Goal: Communication & Community: Answer question/provide support

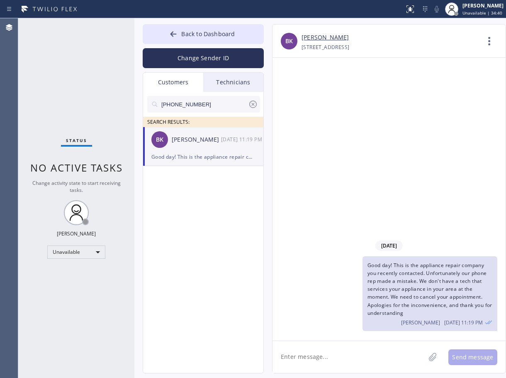
click at [202, 36] on span "Back to Dashboard" at bounding box center [208, 34] width 54 height 8
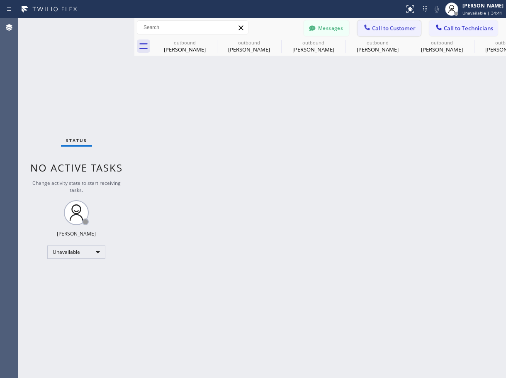
click at [396, 28] on span "Call to Customer" at bounding box center [394, 27] width 44 height 7
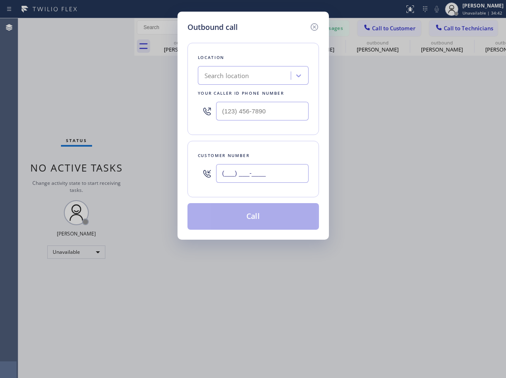
click at [258, 177] on input "(___) ___-____" at bounding box center [262, 173] width 93 height 19
paste input "541) 521-7138"
type input "[PHONE_NUMBER]"
click at [249, 110] on input "(___) ___-____" at bounding box center [262, 111] width 93 height 19
paste input "949) 202-5983"
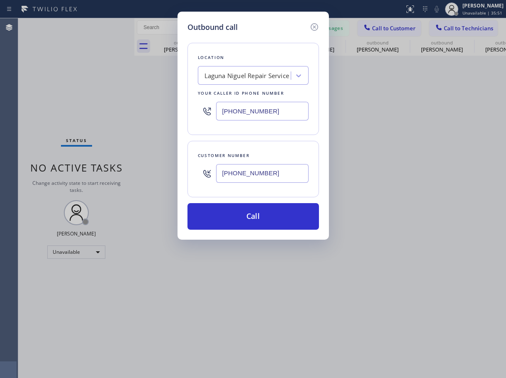
type input "[PHONE_NUMBER]"
click at [256, 173] on input "[PHONE_NUMBER]" at bounding box center [262, 173] width 93 height 19
click at [315, 28] on icon at bounding box center [313, 26] width 7 height 7
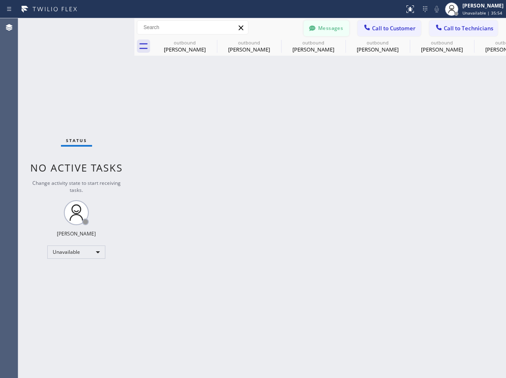
click at [326, 31] on button "Messages" at bounding box center [327, 28] width 46 height 16
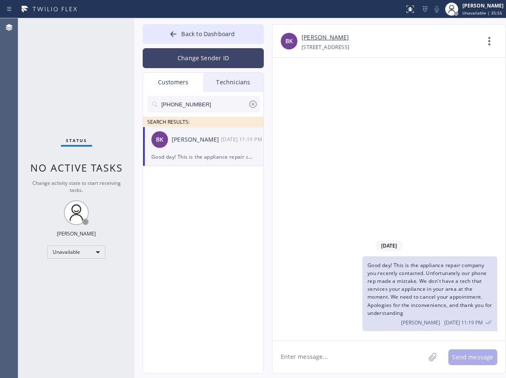
click at [221, 58] on button "Change Sender ID" at bounding box center [203, 58] width 121 height 20
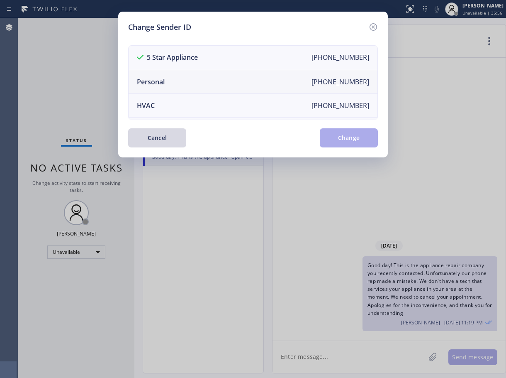
click at [210, 80] on li "Personal [PHONE_NUMBER]" at bounding box center [253, 82] width 249 height 24
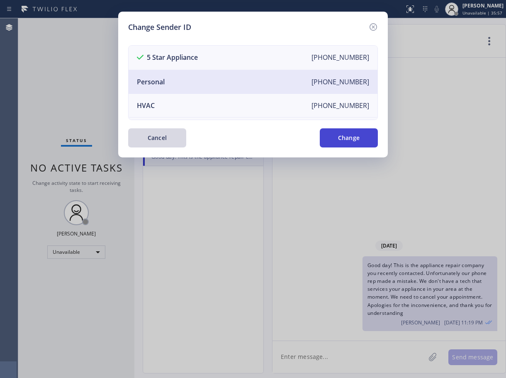
click at [337, 130] on button "Change" at bounding box center [349, 137] width 58 height 19
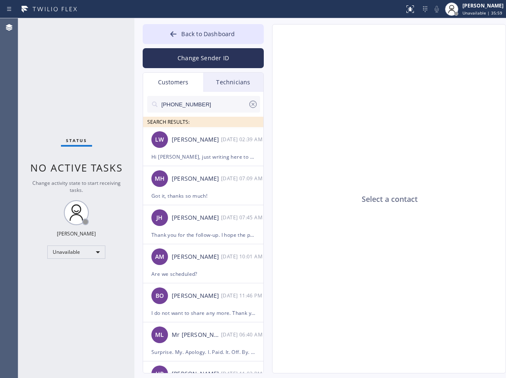
click at [188, 102] on input "[PHONE_NUMBER]" at bounding box center [205, 104] width 88 height 17
paste input "541) 521-7138"
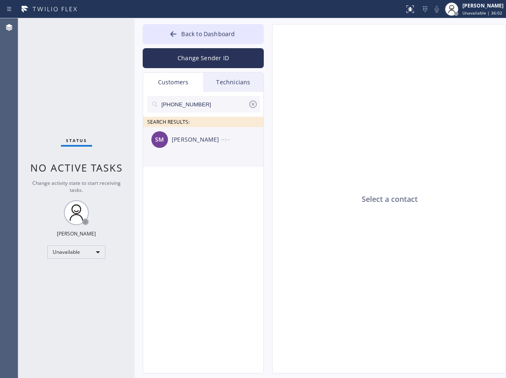
type input "[PHONE_NUMBER]"
click at [219, 136] on div "[PERSON_NAME]" at bounding box center [196, 140] width 49 height 10
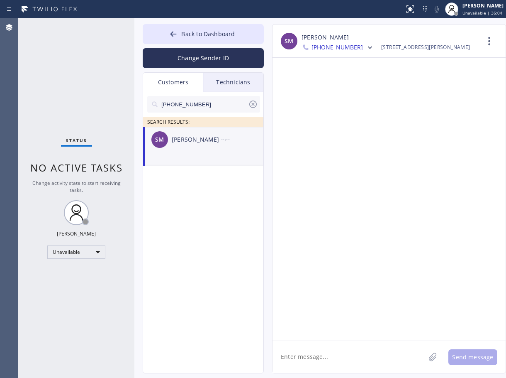
click at [312, 354] on textarea at bounding box center [349, 357] width 153 height 32
click at [375, 358] on textarea "Hi [PERSON_NAME], Good Day, this is" at bounding box center [357, 357] width 168 height 32
paste textarea "Laguna Niguel Repair Service"
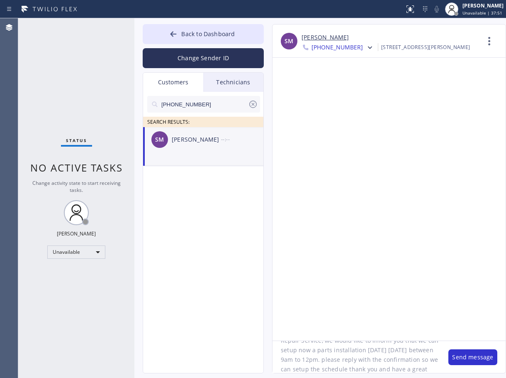
scroll to position [35, 0]
type textarea "Hi [PERSON_NAME], Good Day, this is Laguna Niguel Repair Service, we would like…"
click at [475, 359] on button "Send message" at bounding box center [473, 357] width 49 height 16
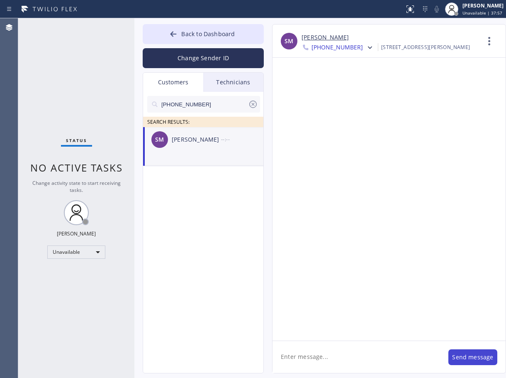
scroll to position [0, 0]
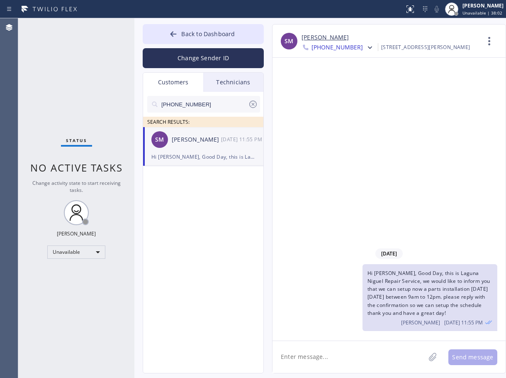
click at [253, 104] on icon at bounding box center [252, 103] width 7 height 7
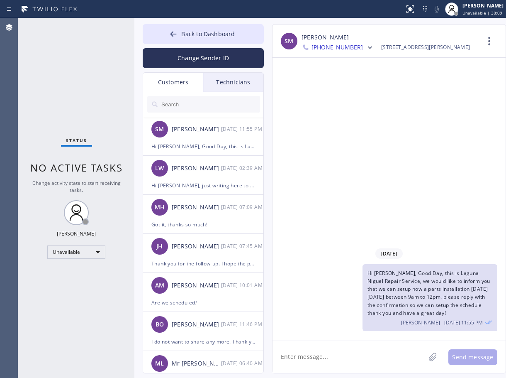
click at [192, 105] on input "text" at bounding box center [211, 104] width 100 height 17
type input "v"
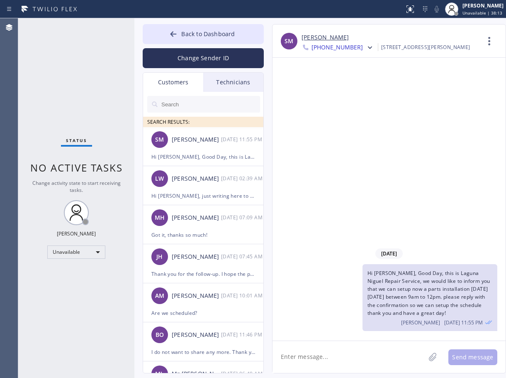
type input "v"
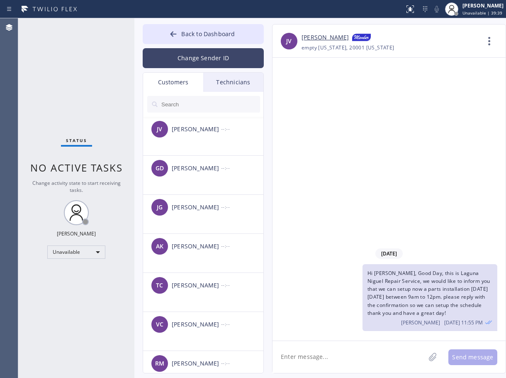
click at [201, 59] on button "Change Sender ID" at bounding box center [203, 58] width 121 height 20
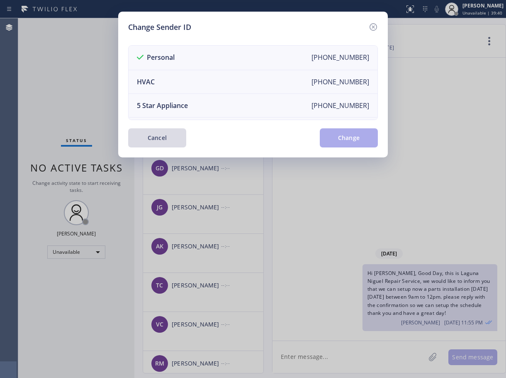
click at [146, 146] on button "Cancel" at bounding box center [157, 137] width 58 height 19
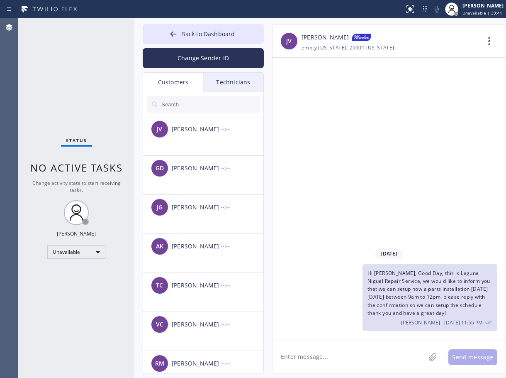
click at [190, 103] on input "text" at bounding box center [211, 104] width 100 height 17
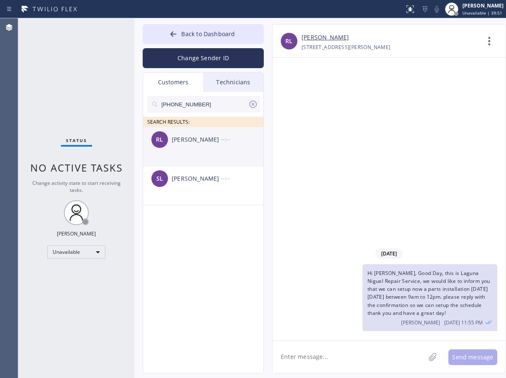
click at [221, 143] on div "--:--" at bounding box center [242, 139] width 43 height 10
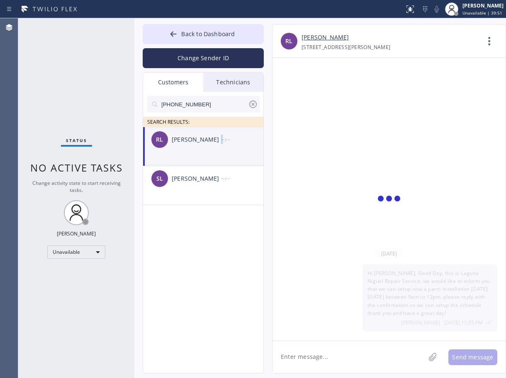
click at [221, 143] on div "--:--" at bounding box center [242, 139] width 43 height 10
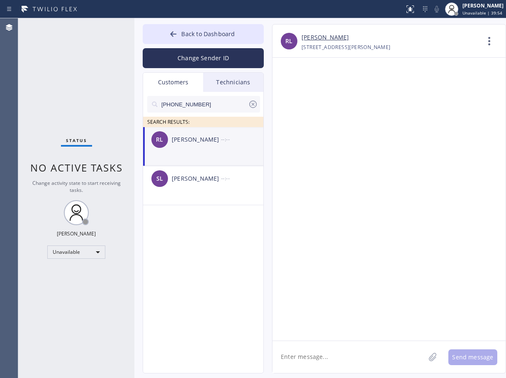
click at [185, 154] on li "[PERSON_NAME] --:--" at bounding box center [203, 146] width 121 height 39
click at [192, 107] on input "[PHONE_NUMBER]" at bounding box center [205, 104] width 88 height 17
click at [210, 132] on div "[PERSON_NAME] --:--" at bounding box center [203, 139] width 121 height 25
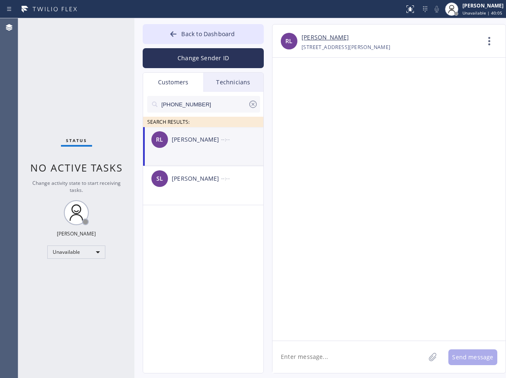
click at [252, 104] on icon at bounding box center [253, 104] width 10 height 10
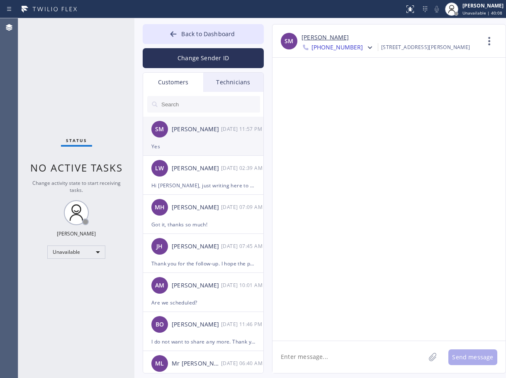
click at [205, 141] on div "SM [PERSON_NAME] [DATE] 11:57 PM" at bounding box center [203, 129] width 121 height 25
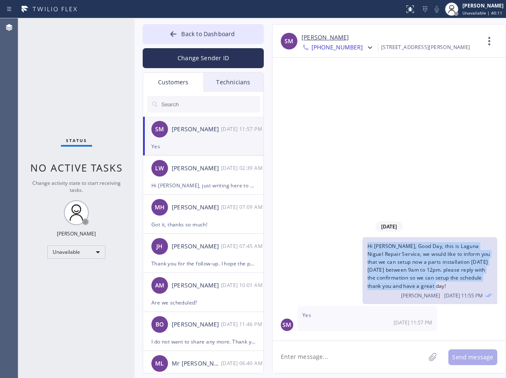
drag, startPoint x: 374, startPoint y: 249, endPoint x: 437, endPoint y: 287, distance: 73.2
click at [437, 287] on div "Hi [PERSON_NAME], Good Day, this is Laguna Niguel Repair Service, we would like…" at bounding box center [430, 270] width 135 height 67
copy span "Hi [PERSON_NAME], Good Day, this is Laguna Niguel Repair Service, we would like…"
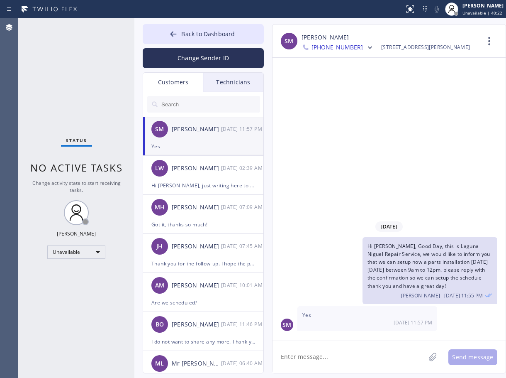
click at [215, 110] on input "text" at bounding box center [211, 104] width 100 height 17
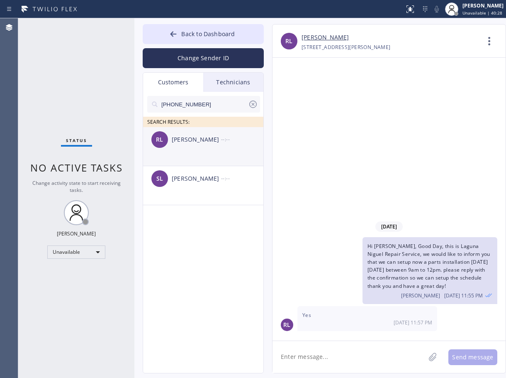
click at [215, 146] on div "[PERSON_NAME] --:--" at bounding box center [203, 139] width 121 height 25
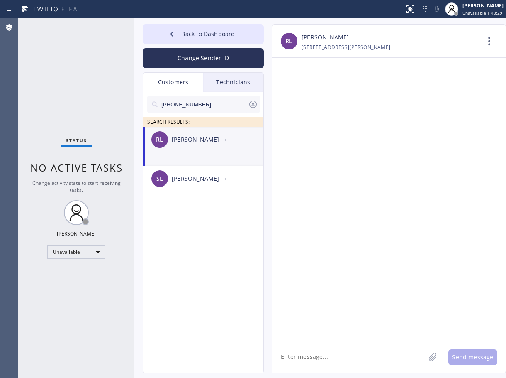
click at [312, 359] on textarea at bounding box center [349, 357] width 153 height 32
paste textarea "Hi [PERSON_NAME], Good Day, this is Laguna Niguel Repair Service, we would like…"
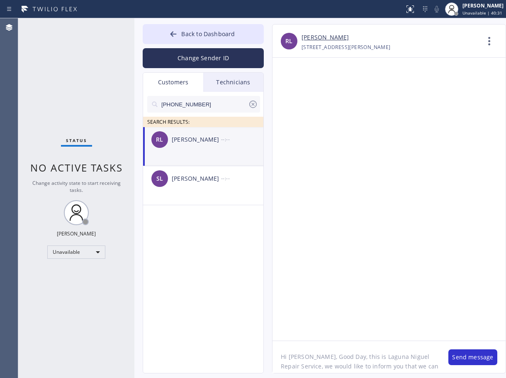
click at [308, 354] on textarea "Hi [PERSON_NAME], Good Day, this is Laguna Niguel Repair Service, we would like…" at bounding box center [357, 357] width 168 height 32
click at [284, 349] on textarea "Hi [PERSON_NAME], Good Day, this is Laguna Niguel Repair Service, we would like…" at bounding box center [357, 357] width 168 height 32
click at [314, 345] on textarea "Hi [PERSON_NAME], Good Day, this is Laguna Niguel Repair Service, we would like…" at bounding box center [357, 357] width 168 height 32
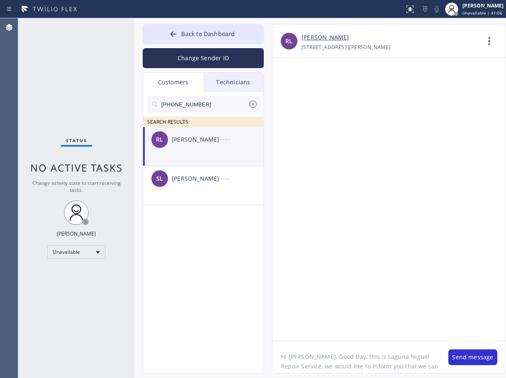
click at [302, 355] on textarea "Hi [PERSON_NAME], Good Day, this is Laguna Niguel Repair Service, we would like…" at bounding box center [357, 357] width 168 height 32
type textarea "Hi [PERSON_NAME], Good Day, this is Laguna Niguel Repair Service, we would like…"
click at [464, 358] on button "Send message" at bounding box center [473, 357] width 49 height 16
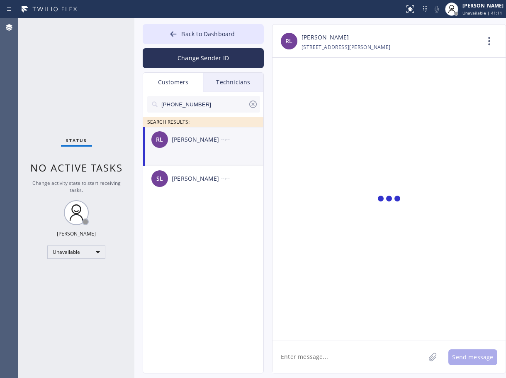
scroll to position [0, 0]
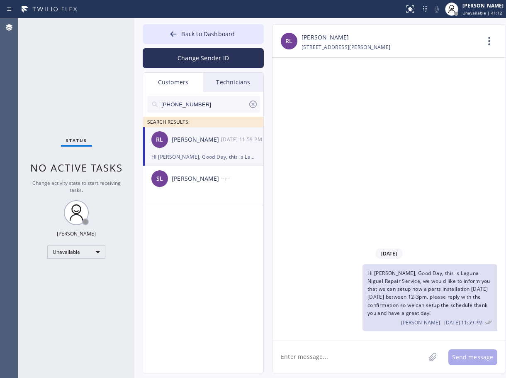
click at [254, 103] on icon at bounding box center [253, 104] width 10 height 10
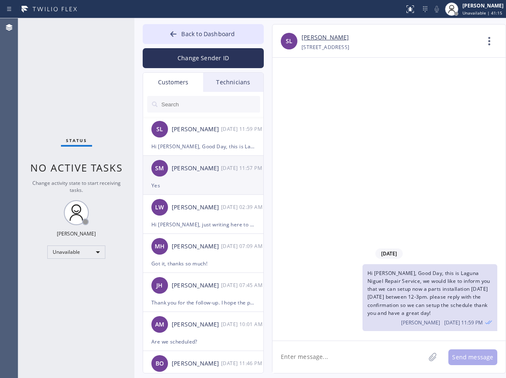
click at [201, 178] on div "SM [PERSON_NAME] [DATE] 11:57 PM" at bounding box center [203, 168] width 121 height 25
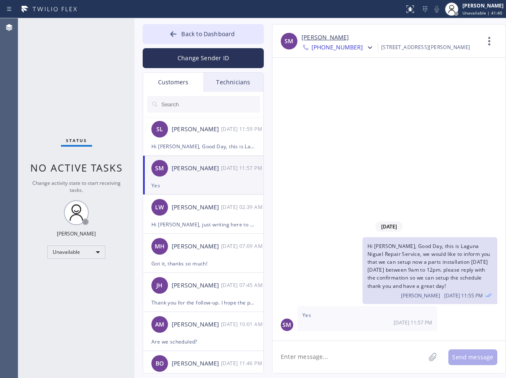
click at [337, 351] on textarea at bounding box center [349, 357] width 153 height 32
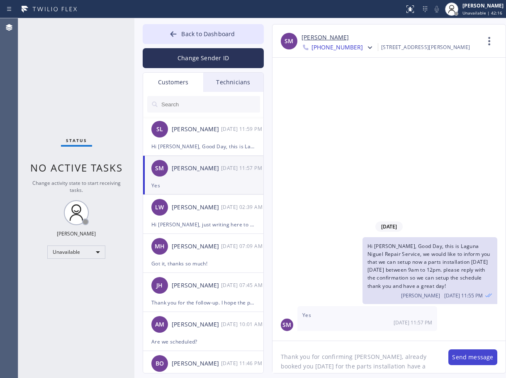
type textarea "Thank you for confirming [PERSON_NAME], already booked you [DATE] for the parts…"
click at [480, 356] on button "Send message" at bounding box center [473, 357] width 49 height 16
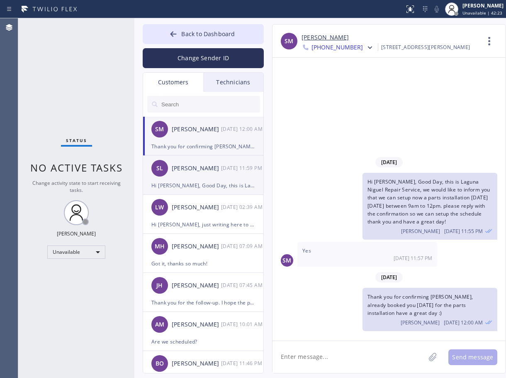
click at [215, 178] on div "SL [PERSON_NAME] [DATE] 11:59 PM" at bounding box center [203, 168] width 121 height 25
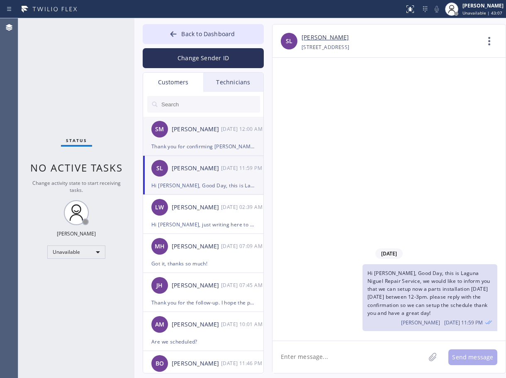
click at [207, 139] on div "SM [PERSON_NAME] [DATE] 12:00 AM" at bounding box center [203, 129] width 121 height 25
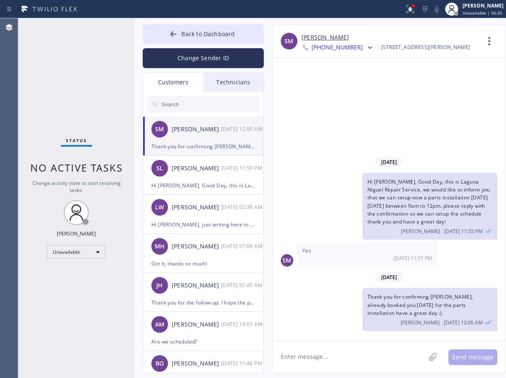
click at [322, 312] on div "Thank you for confirming [PERSON_NAME], already booked you [DATE] for the parts…" at bounding box center [385, 309] width 225 height 43
click at [199, 178] on div "SL [PERSON_NAME] [DATE] 11:59 PM" at bounding box center [203, 168] width 121 height 25
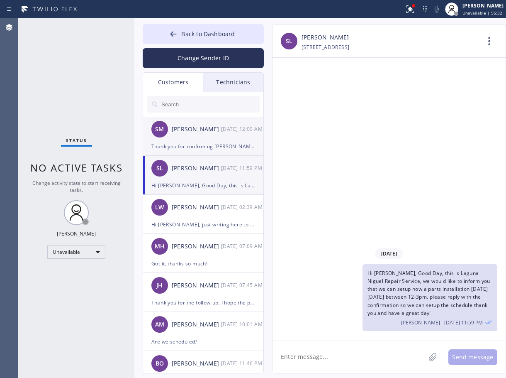
click at [198, 135] on div "SM [PERSON_NAME] [DATE] 12:00 AM" at bounding box center [203, 129] width 121 height 25
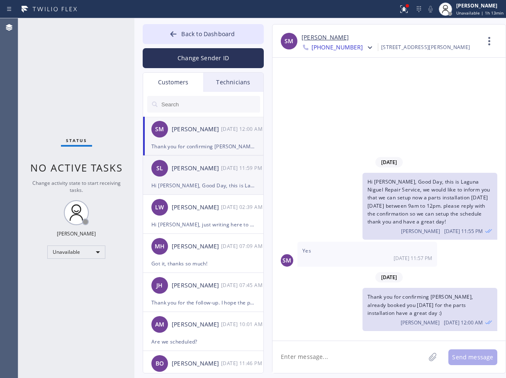
click at [203, 179] on div "SL [PERSON_NAME] [DATE] 11:59 PM" at bounding box center [203, 168] width 121 height 25
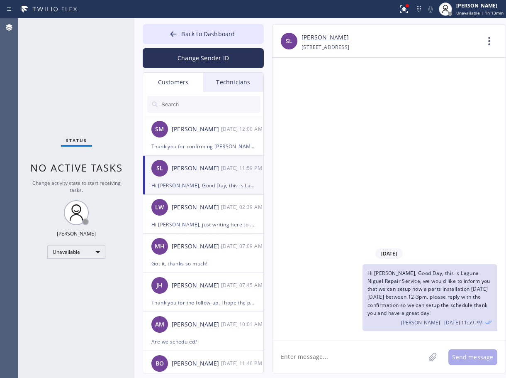
click at [335, 41] on link "[PERSON_NAME]" at bounding box center [325, 38] width 47 height 10
click at [205, 33] on span "Back to Dashboard" at bounding box center [208, 34] width 54 height 8
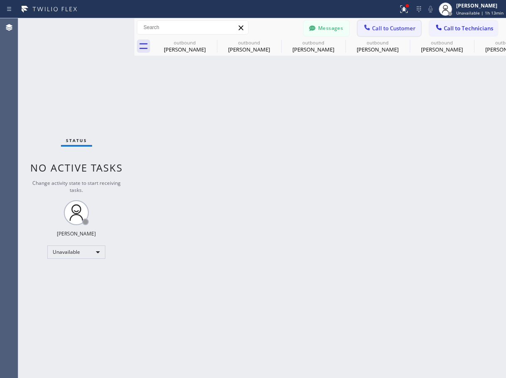
click at [374, 29] on span "Call to Customer" at bounding box center [394, 27] width 44 height 7
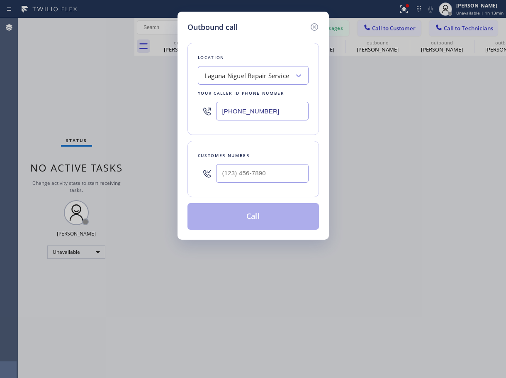
click at [249, 107] on input "[PHONE_NUMBER]" at bounding box center [262, 111] width 93 height 19
paste input "894-4064"
type input "[PHONE_NUMBER]"
click at [242, 178] on input "(___) ___-____" at bounding box center [262, 173] width 93 height 19
paste input "310) 600-1662"
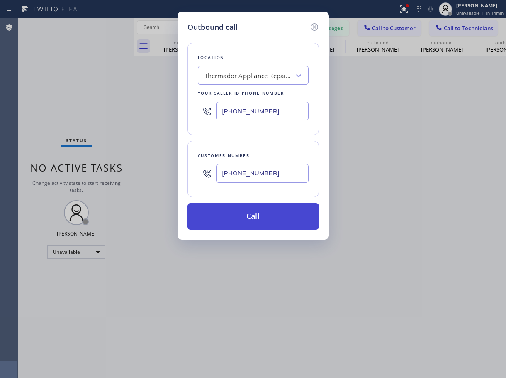
click at [261, 217] on button "Call" at bounding box center [254, 216] width 132 height 27
click at [262, 214] on button "Call" at bounding box center [254, 216] width 132 height 27
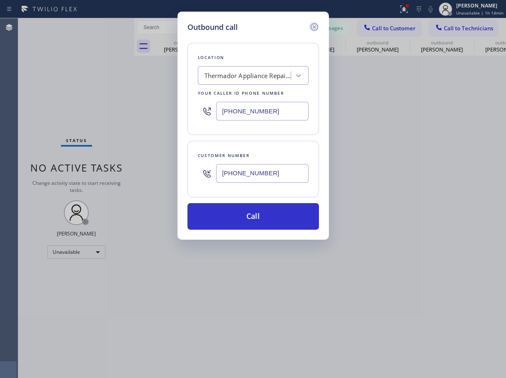
click at [317, 29] on icon at bounding box center [313, 26] width 7 height 7
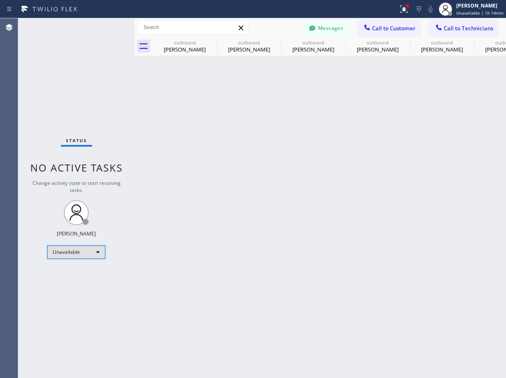
click at [92, 252] on div "Unavailable" at bounding box center [76, 251] width 58 height 13
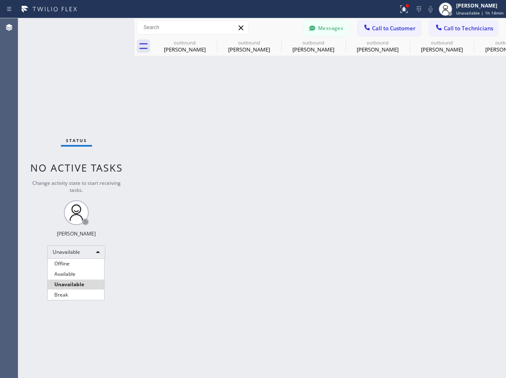
click at [92, 252] on div at bounding box center [253, 189] width 506 height 378
click at [210, 168] on div "Back to Dashboard Change Sender ID Customers Technicians SM [PERSON_NAME] [DATE…" at bounding box center [320, 197] width 372 height 359
click at [392, 26] on span "Call to Customer" at bounding box center [394, 27] width 44 height 7
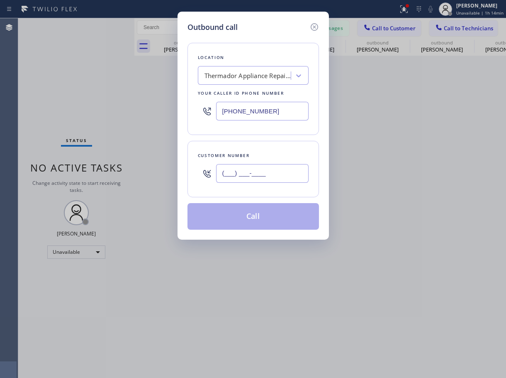
click at [251, 169] on input "(___) ___-____" at bounding box center [262, 173] width 93 height 19
paste input "310) 600-1662"
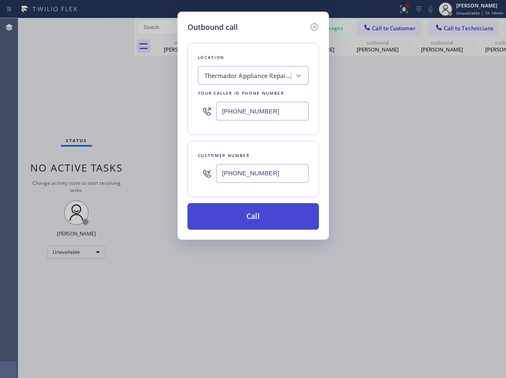
click at [245, 220] on button "Call" at bounding box center [254, 216] width 132 height 27
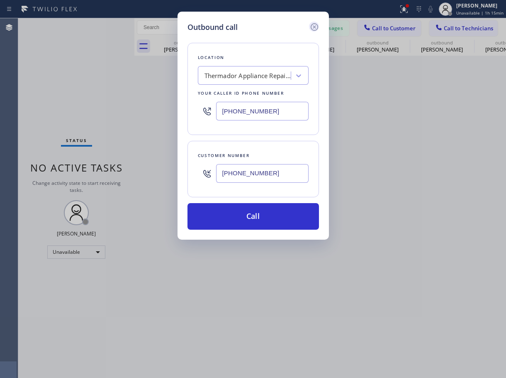
click at [319, 28] on icon at bounding box center [315, 27] width 10 height 10
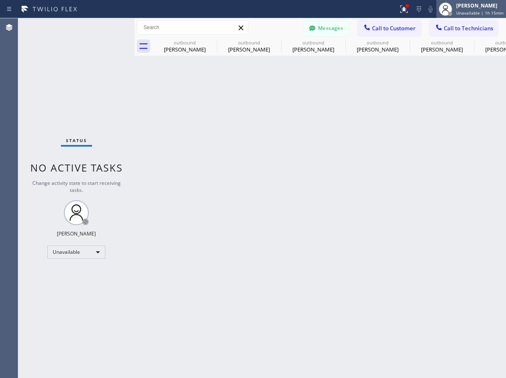
click at [473, 10] on span "Unavailable | 1h 15min" at bounding box center [479, 13] width 47 height 6
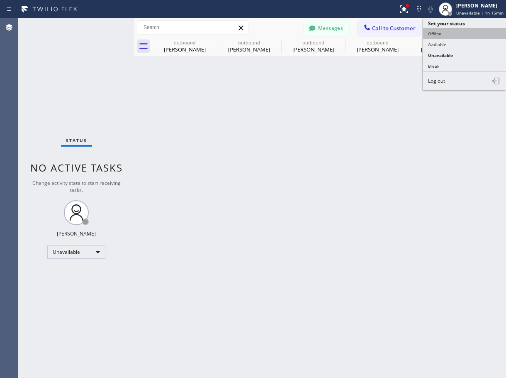
click at [467, 36] on button "Offline" at bounding box center [464, 33] width 83 height 11
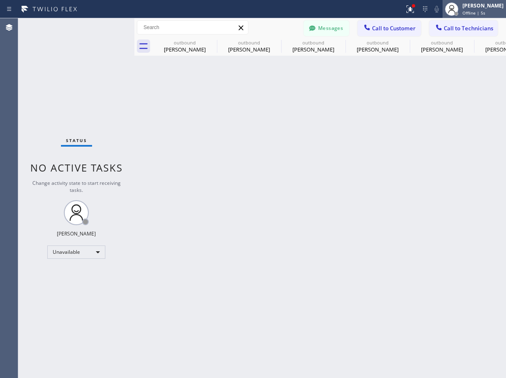
click at [480, 10] on span "Offline | 5s" at bounding box center [474, 13] width 23 height 6
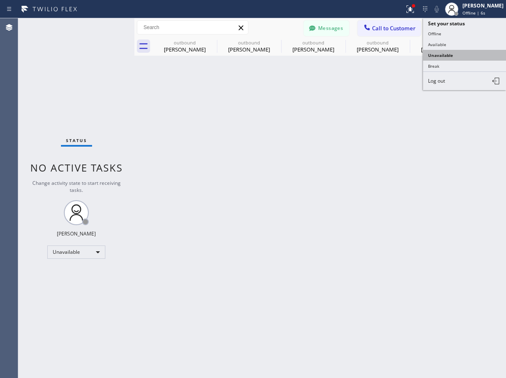
click at [466, 56] on button "Unavailable" at bounding box center [464, 55] width 83 height 11
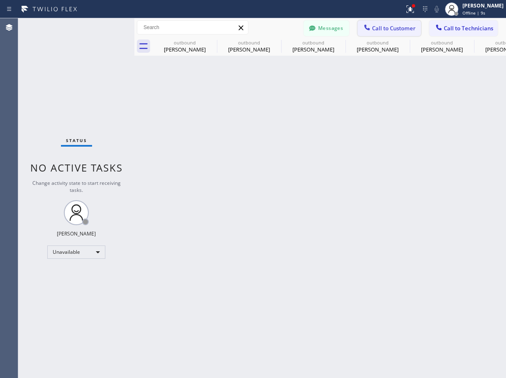
click at [388, 29] on span "Call to Customer" at bounding box center [394, 27] width 44 height 7
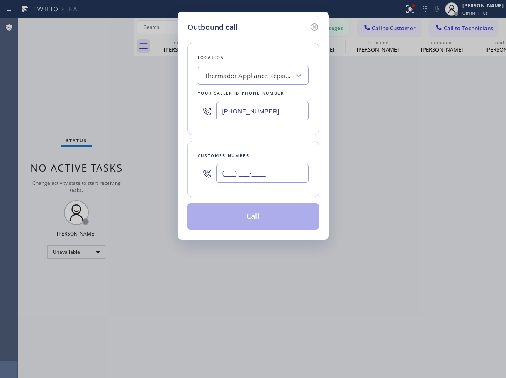
click at [249, 173] on input "(___) ___-____" at bounding box center [262, 173] width 93 height 19
paste input "310) 600-1662"
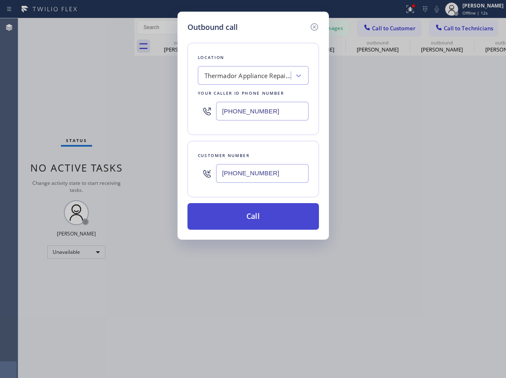
type input "[PHONE_NUMBER]"
click at [261, 211] on button "Call" at bounding box center [254, 216] width 132 height 27
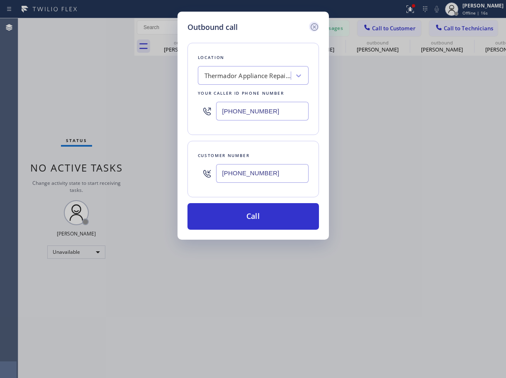
click at [315, 25] on icon at bounding box center [315, 27] width 10 height 10
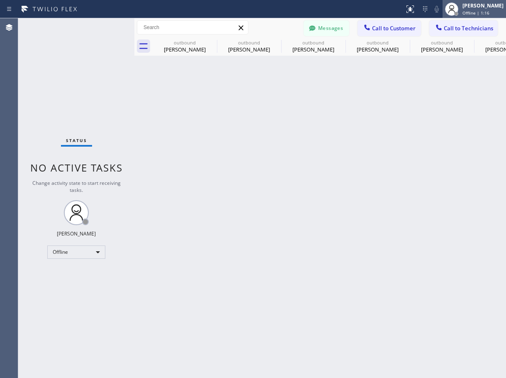
click at [461, 8] on div at bounding box center [452, 9] width 18 height 18
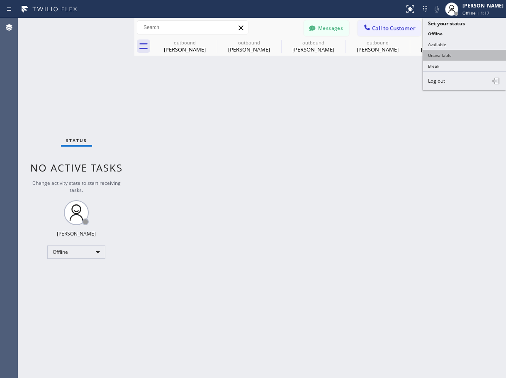
click at [452, 53] on button "Unavailable" at bounding box center [464, 55] width 83 height 11
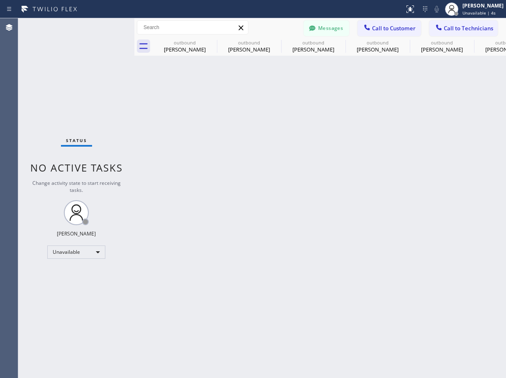
click at [339, 144] on div "Back to Dashboard Change Sender ID Customers Technicians SM Sherry Movafagh 09/…" at bounding box center [320, 197] width 372 height 359
click at [476, 10] on span "Unavailable | 7s" at bounding box center [479, 13] width 33 height 6
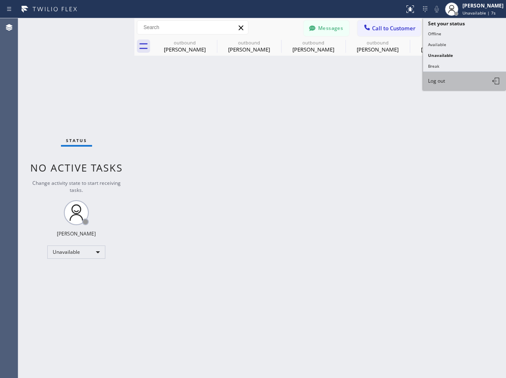
click at [464, 77] on button "Log out" at bounding box center [464, 81] width 83 height 18
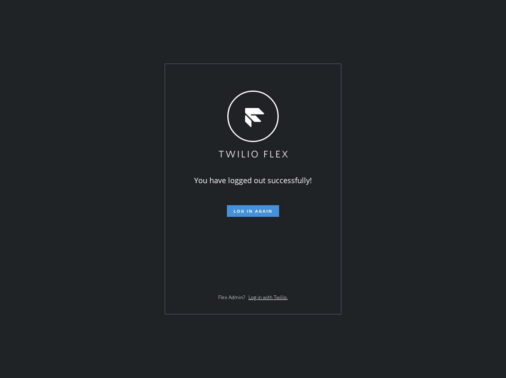
click at [249, 212] on span "Log in again" at bounding box center [253, 211] width 39 height 6
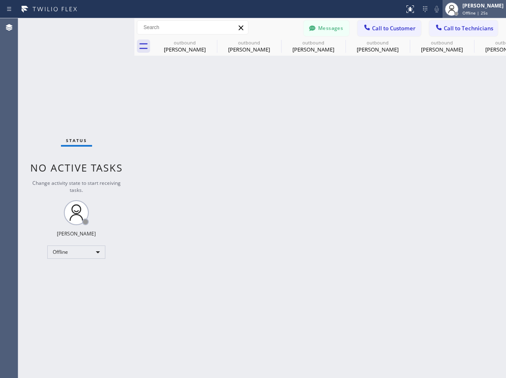
click at [478, 10] on span "Offline | 25s" at bounding box center [475, 13] width 25 height 6
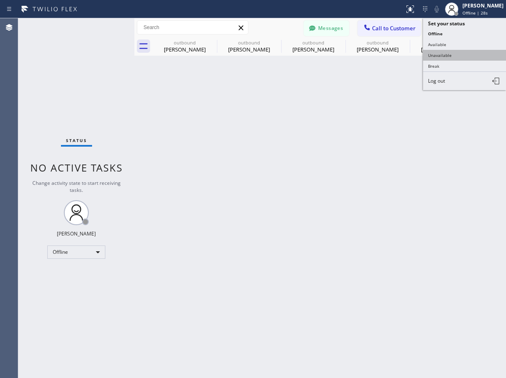
click at [457, 54] on button "Unavailable" at bounding box center [464, 55] width 83 height 11
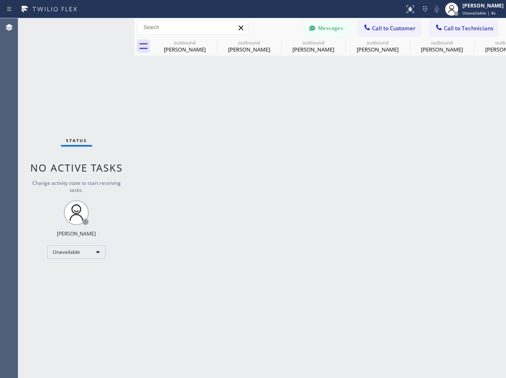
click at [374, 116] on div "Back to Dashboard Change Sender ID Customers Technicians SM Sherry Movafagh 09/…" at bounding box center [320, 197] width 372 height 359
click at [396, 31] on span "Call to Customer" at bounding box center [394, 27] width 44 height 7
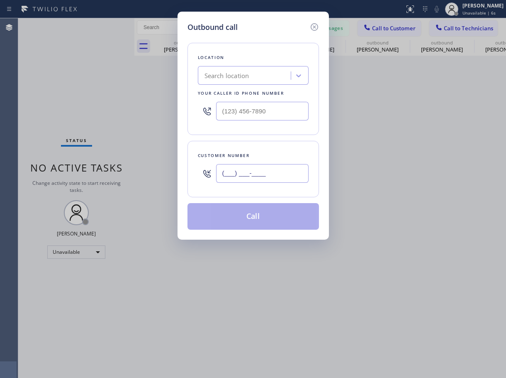
click at [248, 175] on input "(___) ___-____" at bounding box center [262, 173] width 93 height 19
paste input "310) 600-1662"
type input "[PHONE_NUMBER]"
click at [239, 113] on input "(___) ___-____" at bounding box center [262, 111] width 93 height 19
paste input "949) 894-4064"
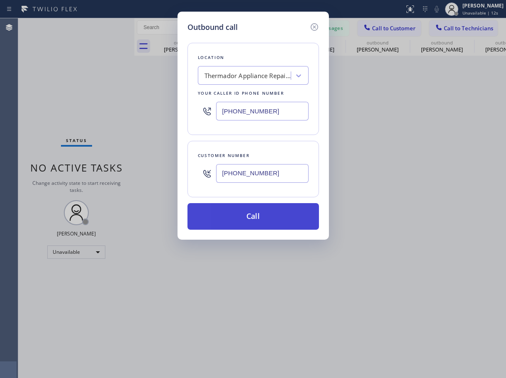
type input "[PHONE_NUMBER]"
click at [254, 217] on button "Call" at bounding box center [254, 216] width 132 height 27
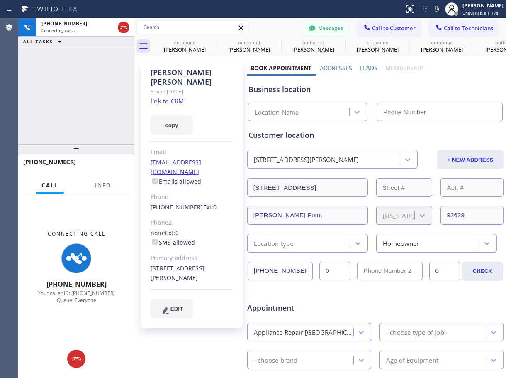
type input "[PHONE_NUMBER]"
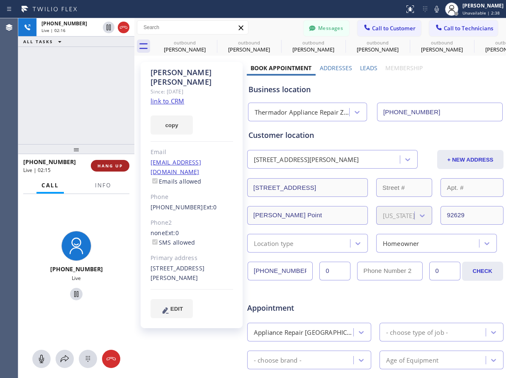
click at [120, 165] on span "HANG UP" at bounding box center [110, 166] width 25 height 6
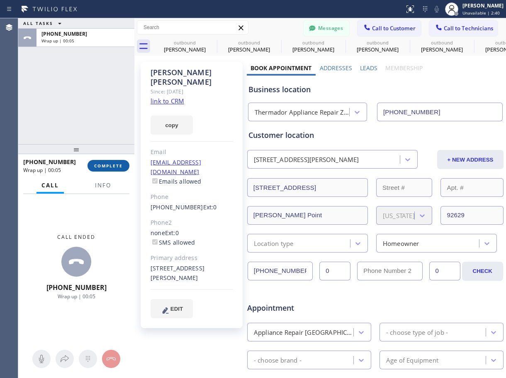
click at [112, 166] on span "COMPLETE" at bounding box center [108, 166] width 29 height 6
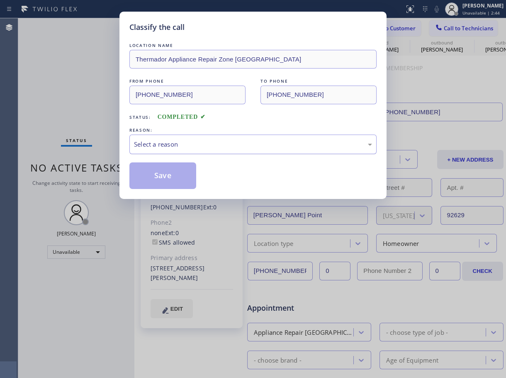
click at [197, 140] on div "Select a reason" at bounding box center [253, 144] width 238 height 10
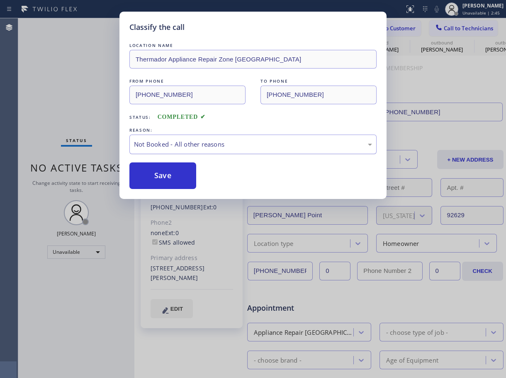
click at [209, 142] on div "Not Booked - All other reasons" at bounding box center [253, 144] width 238 height 10
click at [185, 183] on button "Save" at bounding box center [162, 175] width 67 height 27
